Goal: Task Accomplishment & Management: Use online tool/utility

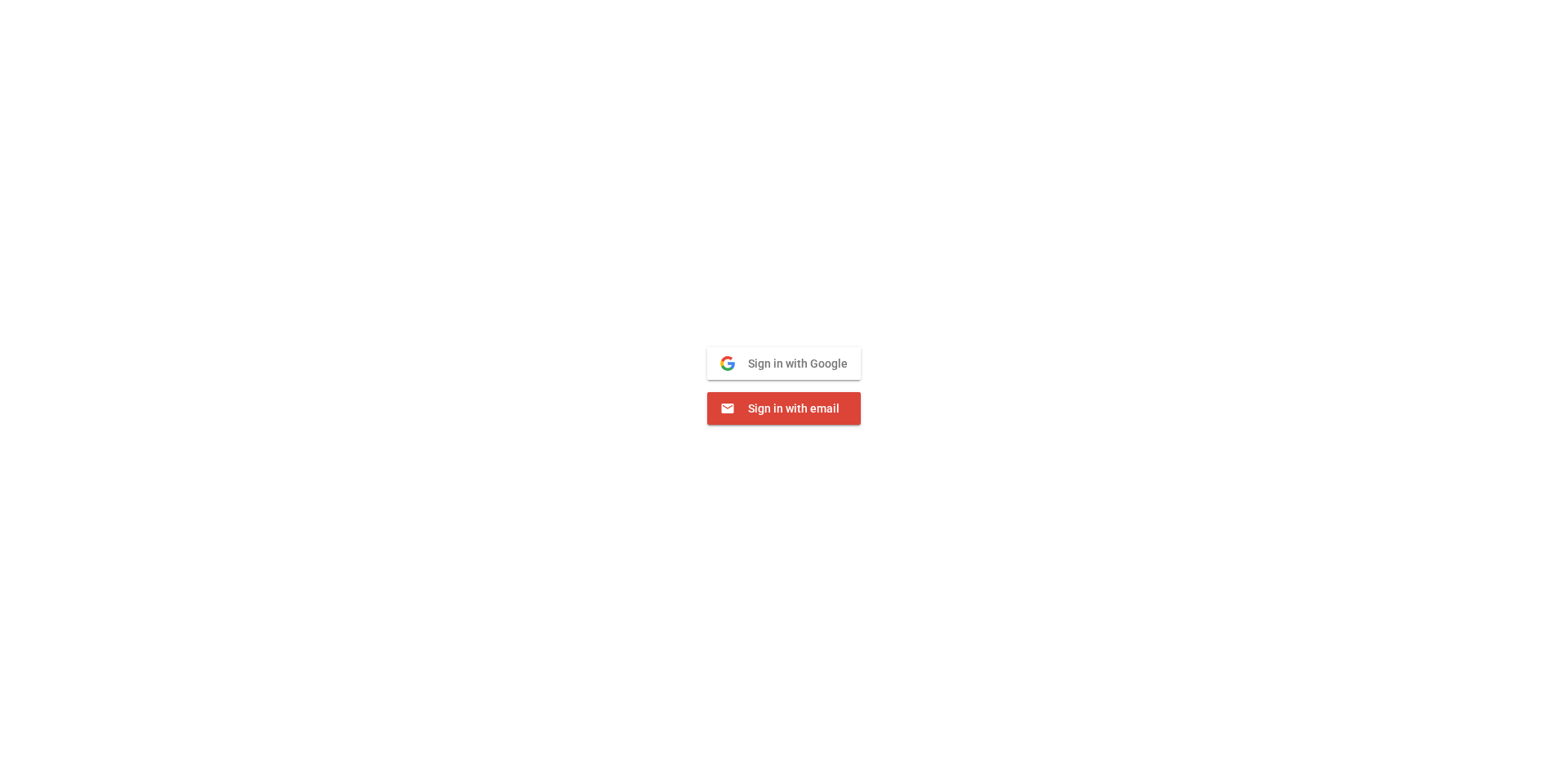
click at [794, 362] on span "Sign in with Google" at bounding box center [791, 363] width 112 height 15
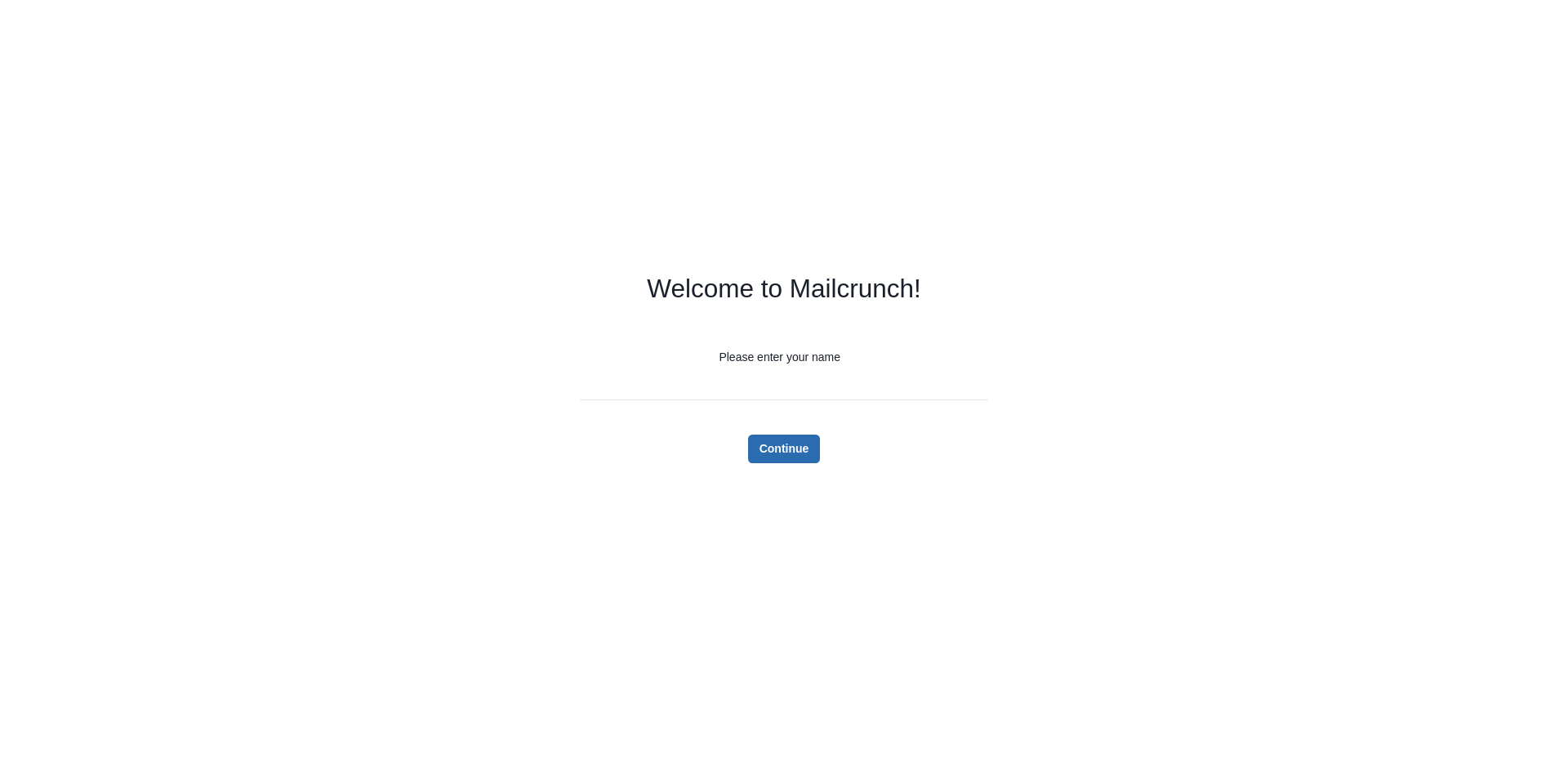
click at [781, 449] on button "Continue" at bounding box center [784, 448] width 73 height 28
type input "*"
type input "*********"
click at [798, 451] on button "Continue" at bounding box center [784, 448] width 73 height 28
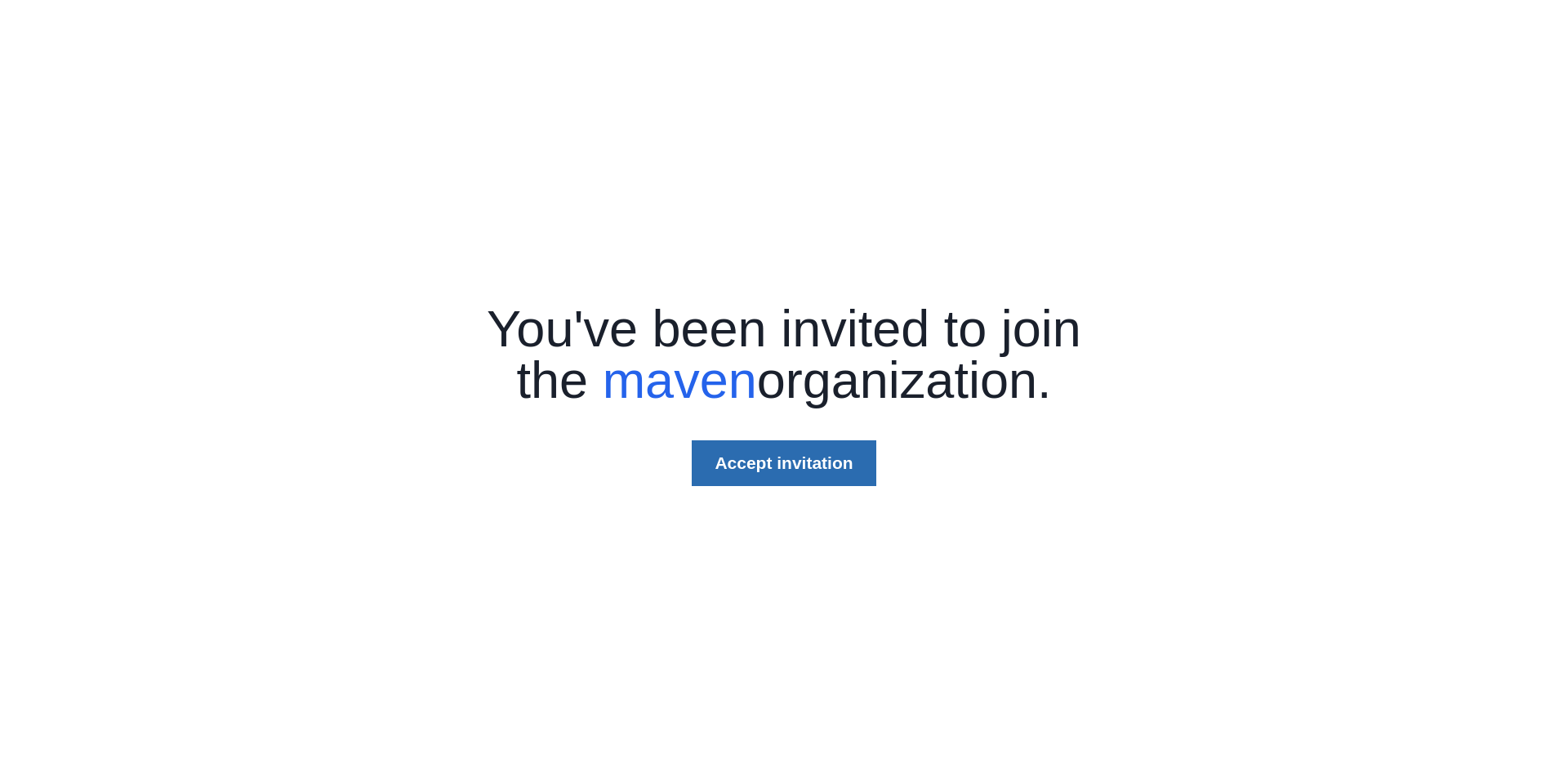
click at [783, 466] on button "Accept invitation" at bounding box center [783, 463] width 184 height 46
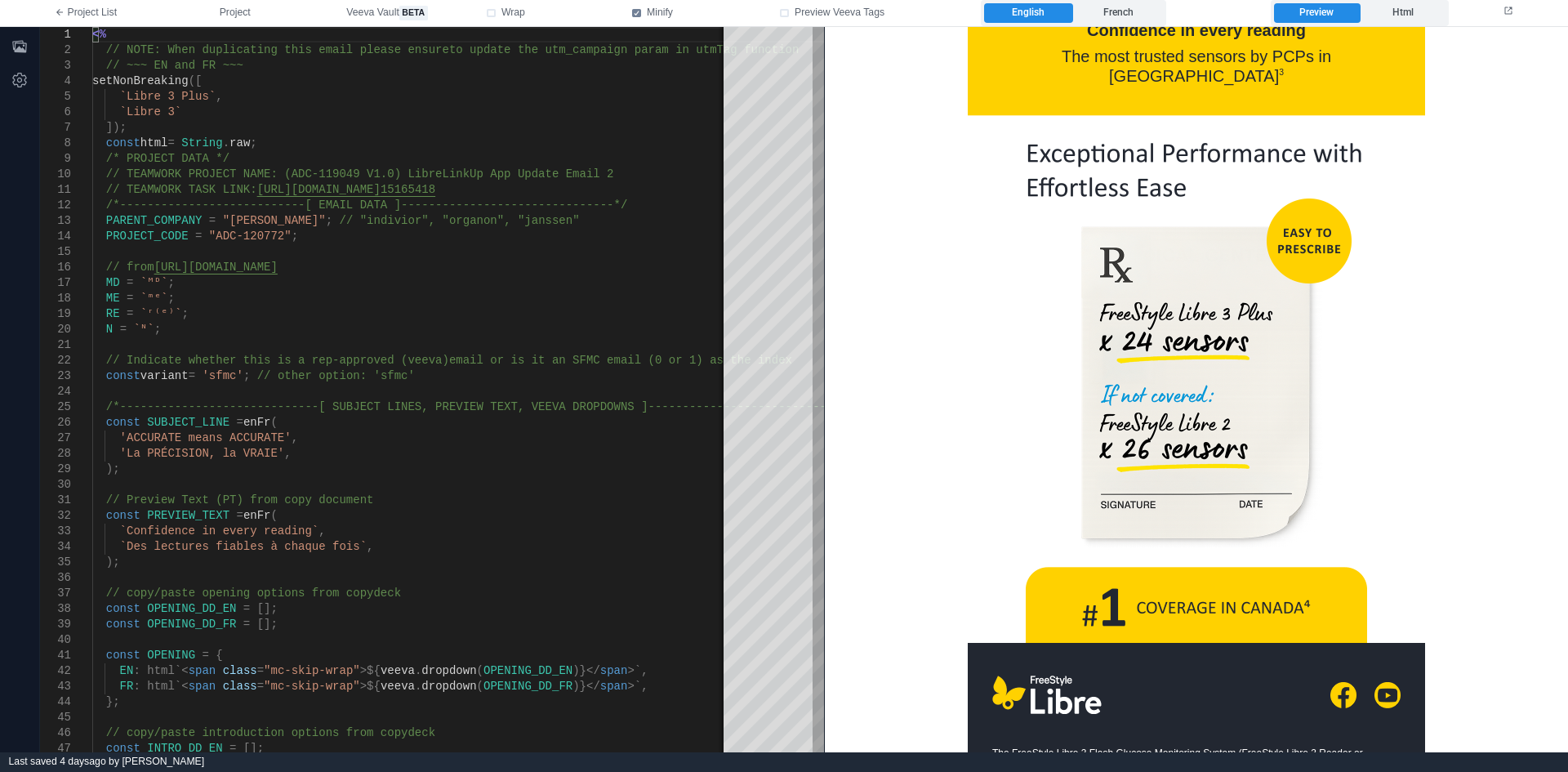
scroll to position [817, 0]
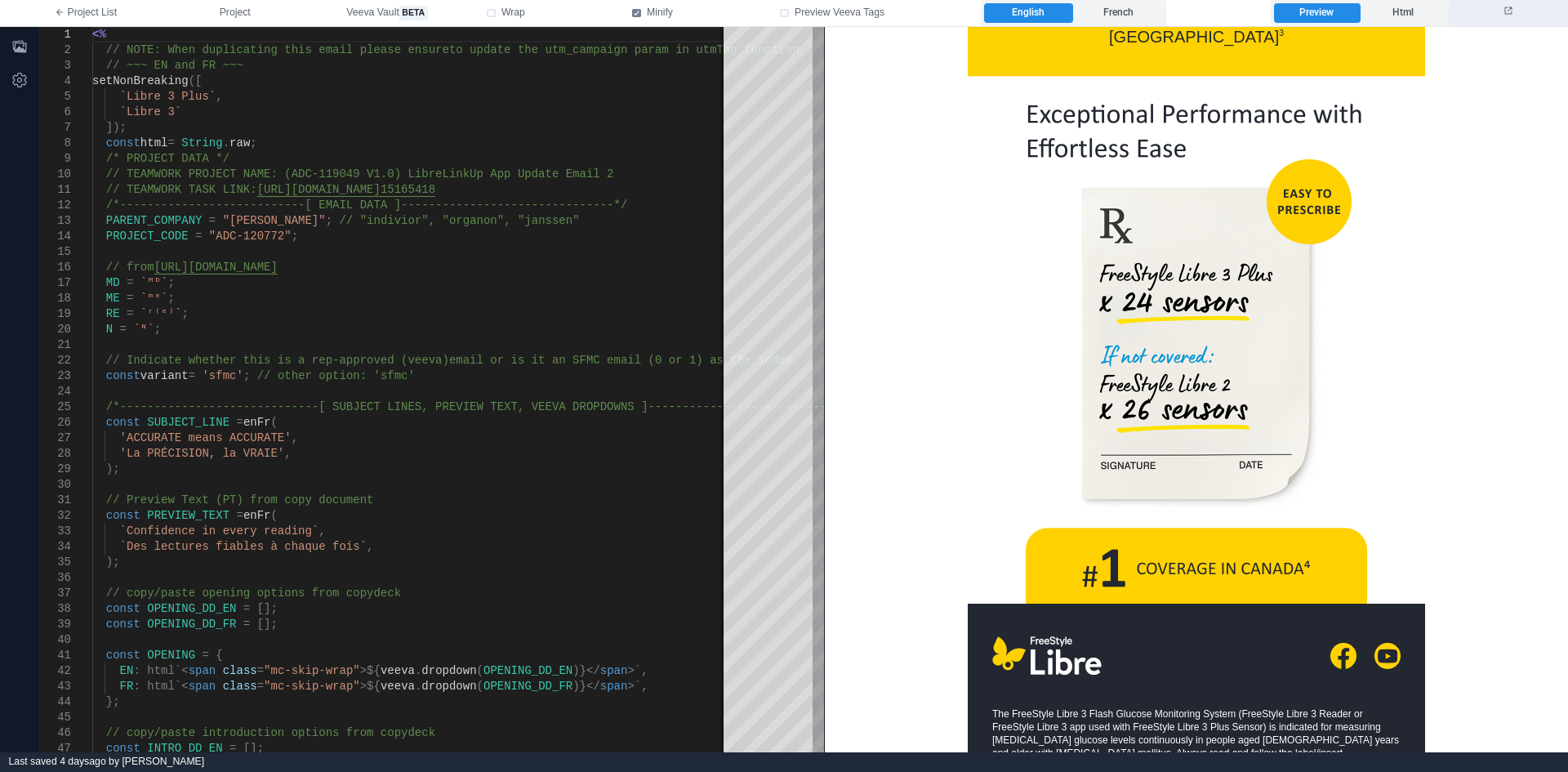
click at [1502, 17] on button at bounding box center [1508, 13] width 119 height 26
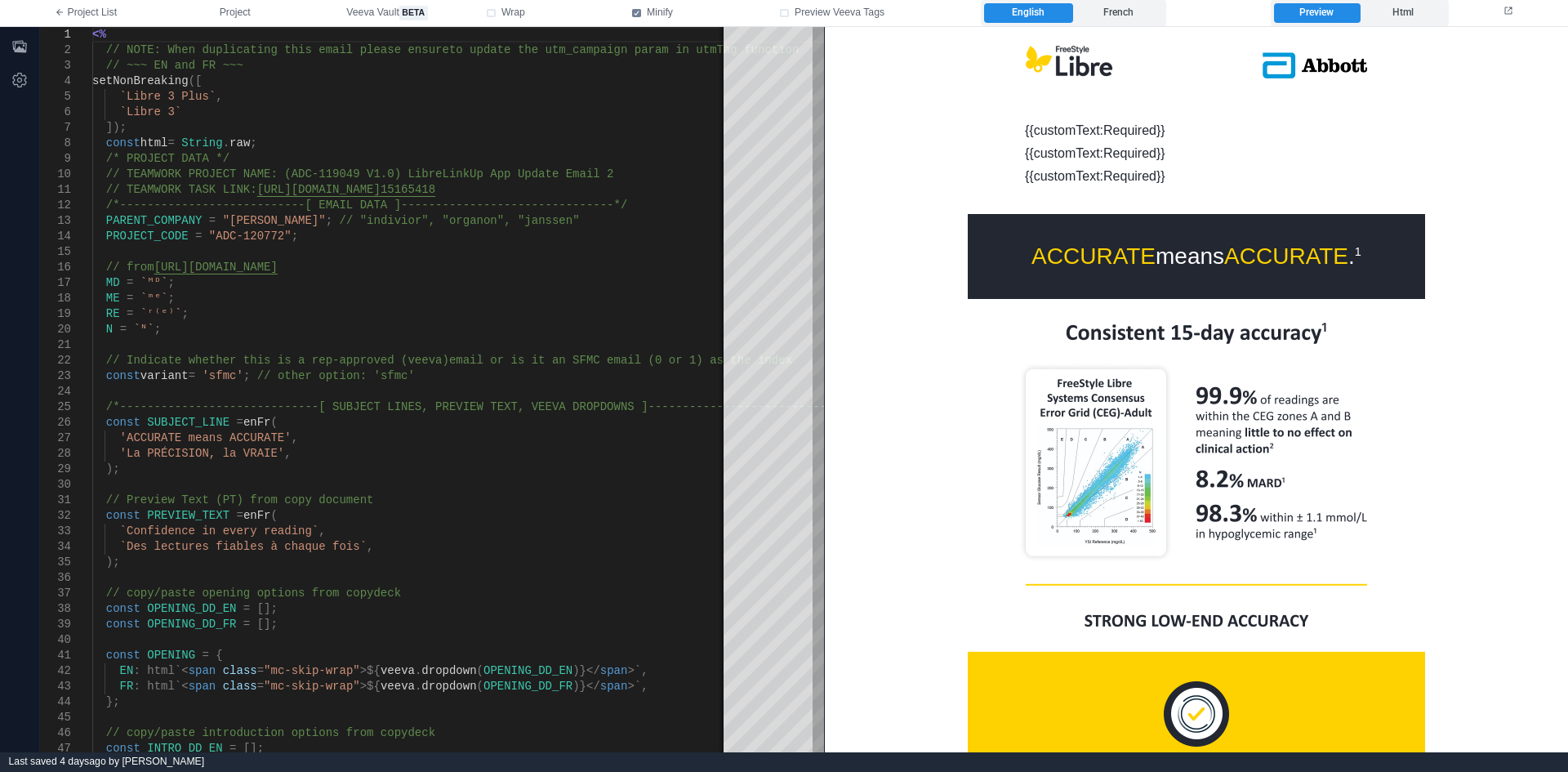
scroll to position [0, 0]
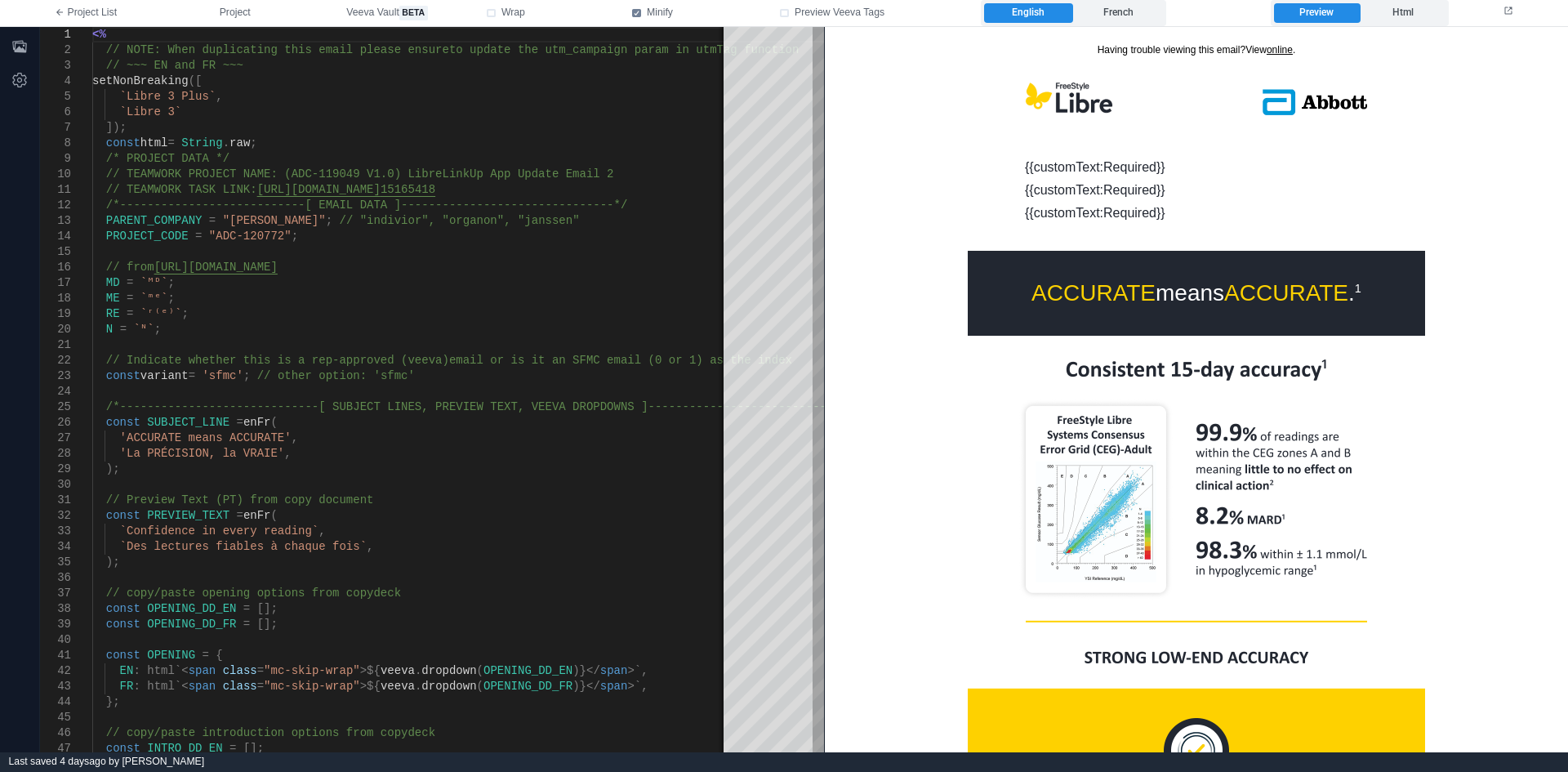
click at [1204, 356] on img at bounding box center [1197, 511] width 458 height 353
click at [1224, 305] on span "ACCURATE" at bounding box center [1287, 291] width 124 height 25
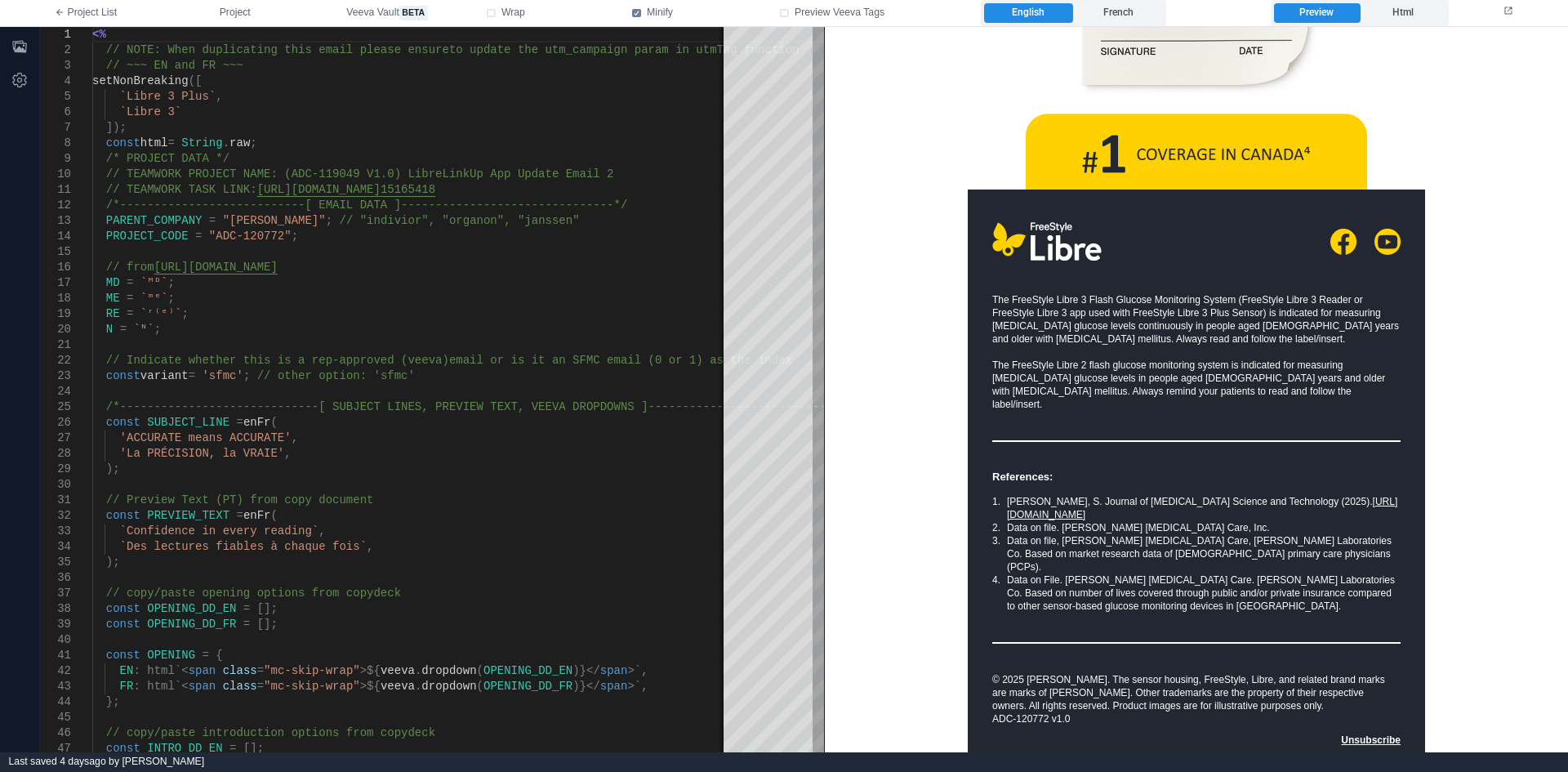
scroll to position [1235, 0]
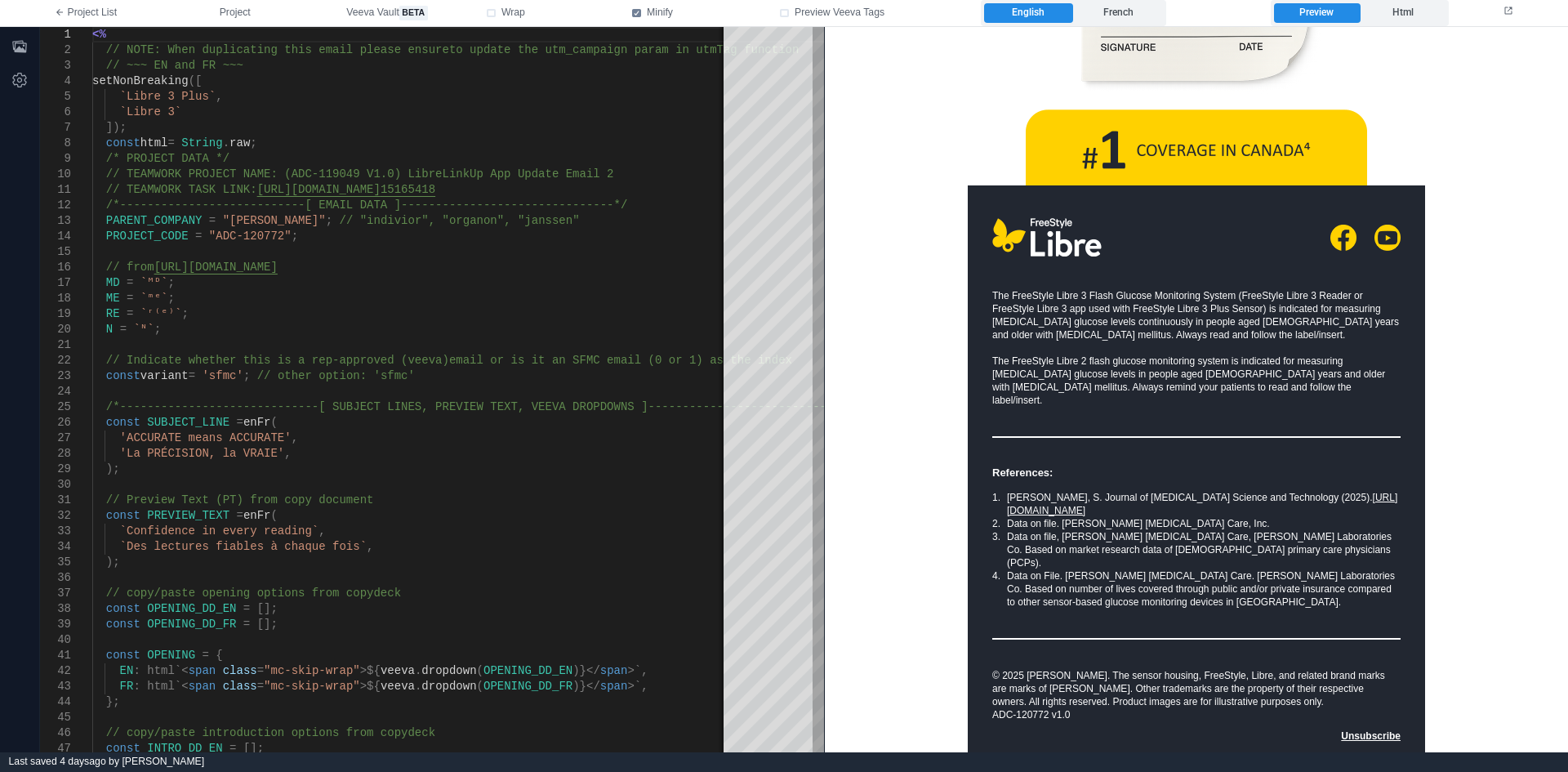
click at [1364, 729] on link "Unsubscribe" at bounding box center [1370, 734] width 60 height 11
click at [1123, 490] on link "https://doi.org/10.1177/19322968251329364" at bounding box center [1202, 503] width 390 height 24
click at [1097, 490] on link "https://doi.org/10.1177/19322968251329364" at bounding box center [1202, 503] width 390 height 24
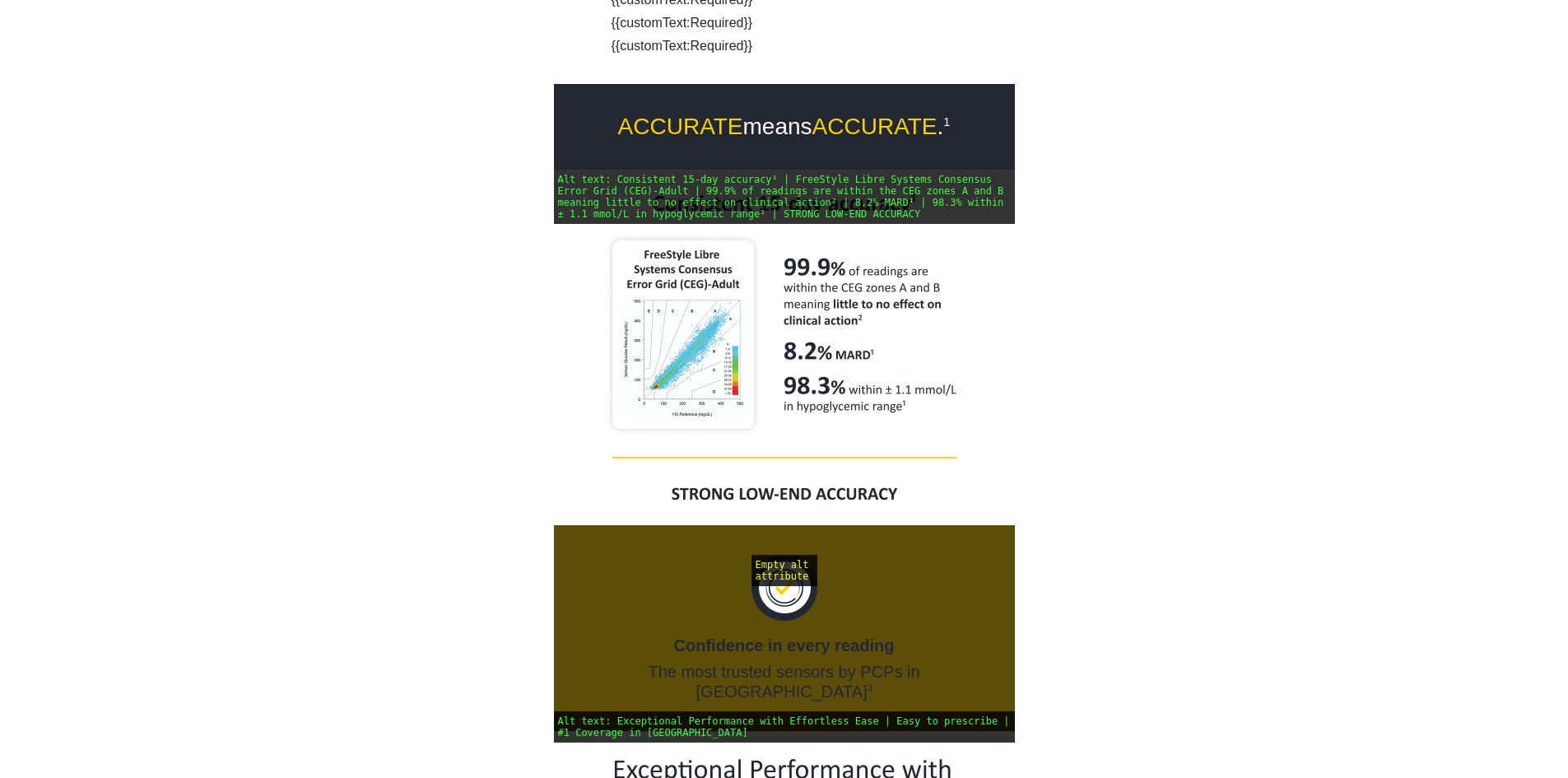
scroll to position [137, 0]
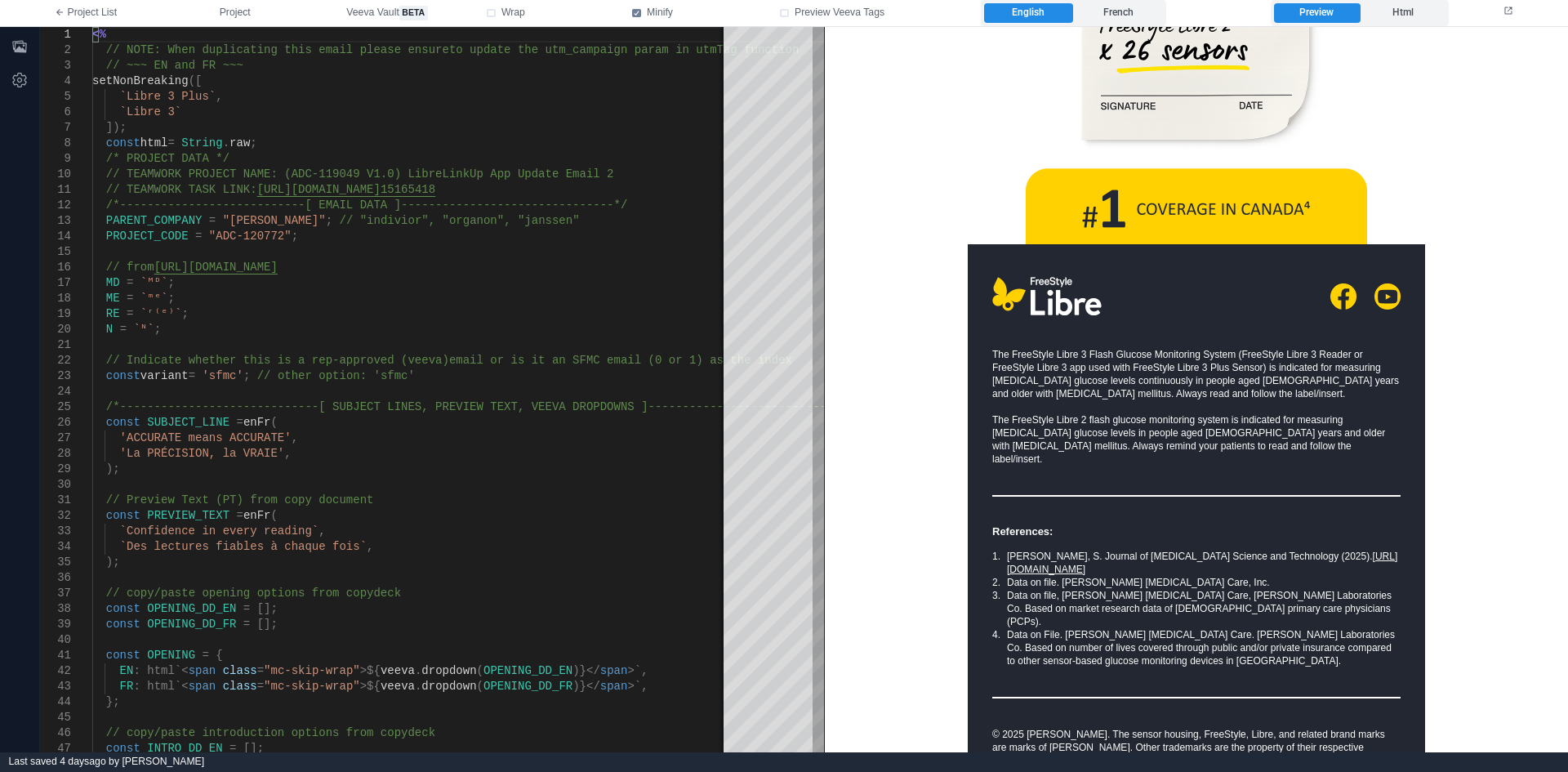
scroll to position [1235, 0]
